Goal: Information Seeking & Learning: Understand process/instructions

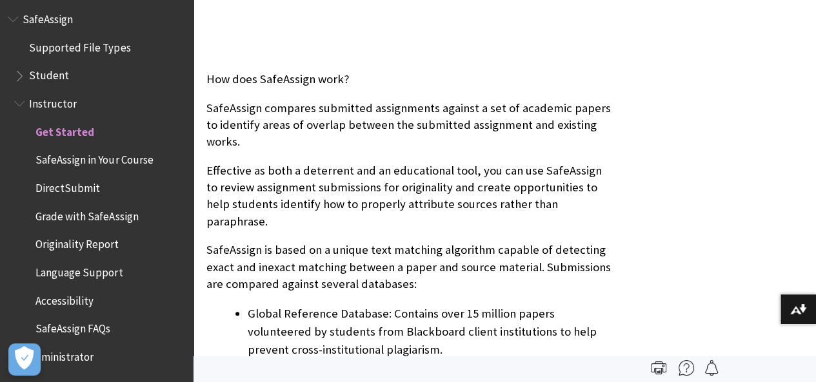
scroll to position [460, 0]
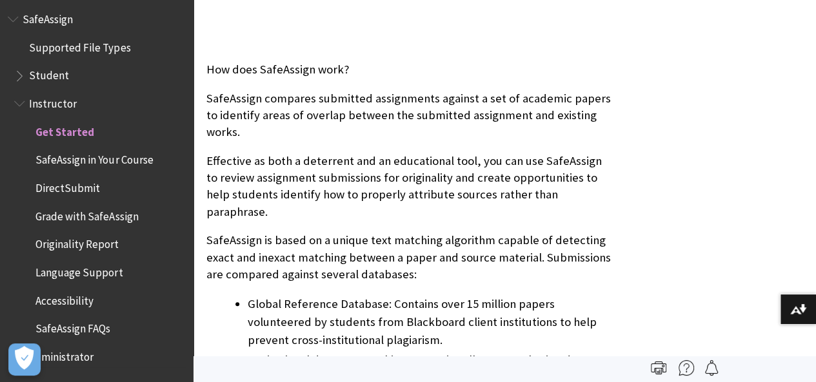
click at [20, 76] on span "Book outline for Blackboard SafeAssign" at bounding box center [21, 73] width 14 height 16
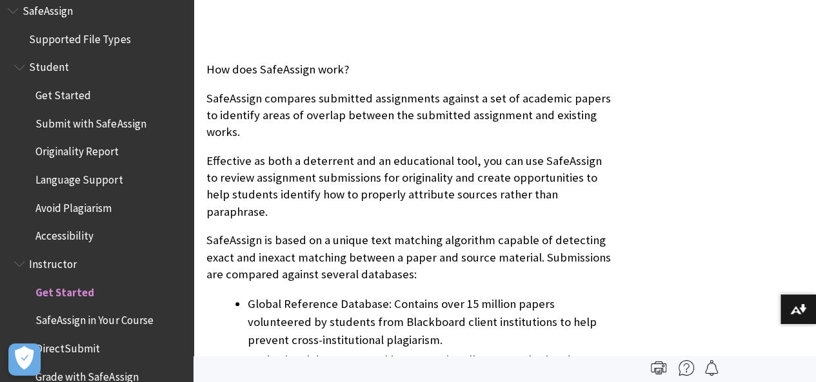
click at [98, 126] on span "Submit with SafeAssign" at bounding box center [90, 121] width 110 height 17
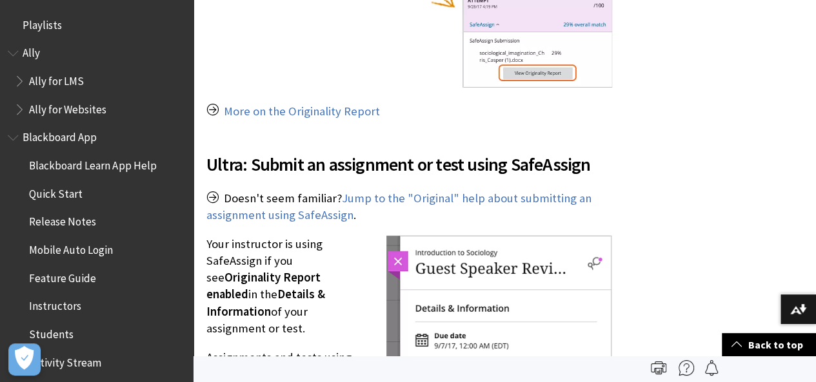
scroll to position [1414, 0]
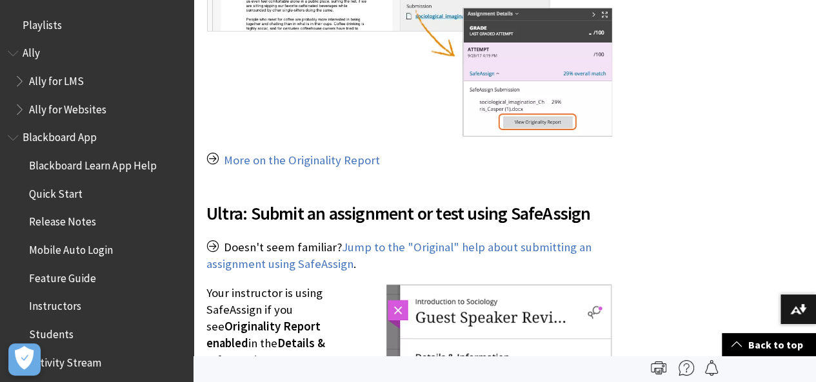
click at [310, 153] on link "More on the Originality Report" at bounding box center [302, 160] width 156 height 15
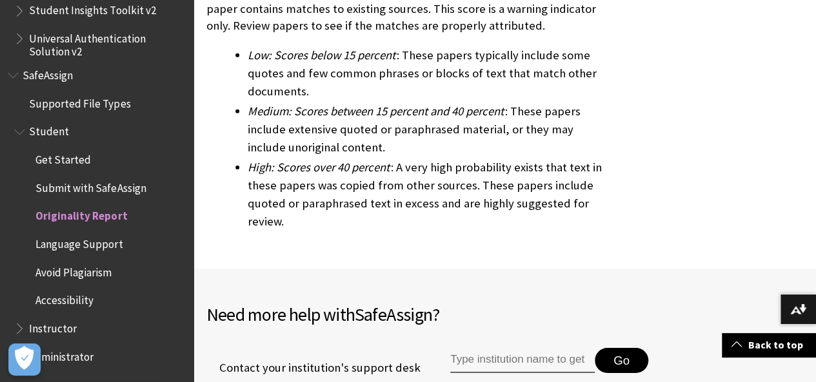
scroll to position [4425, 0]
